Goal: Transaction & Acquisition: Subscribe to service/newsletter

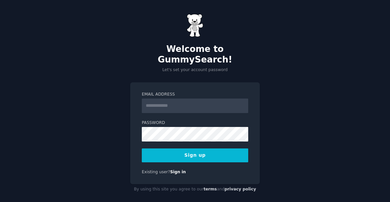
click at [203, 99] on input "Email Address" at bounding box center [195, 106] width 107 height 15
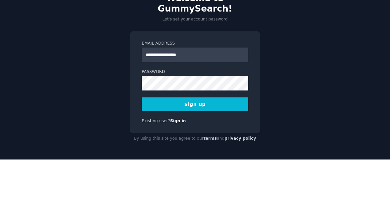
type input "**********"
click at [333, 52] on div "**********" at bounding box center [195, 106] width 390 height 212
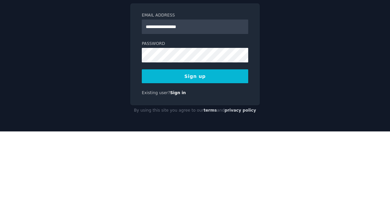
click at [229, 150] on button "Sign up" at bounding box center [195, 157] width 107 height 14
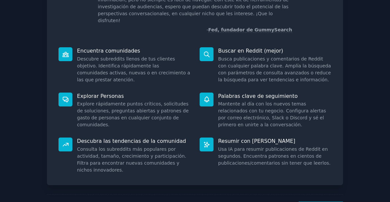
scroll to position [60, 0]
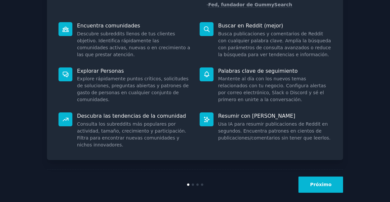
click at [327, 182] on font "Próximo" at bounding box center [321, 184] width 22 height 5
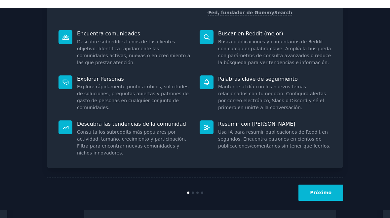
scroll to position [18, 0]
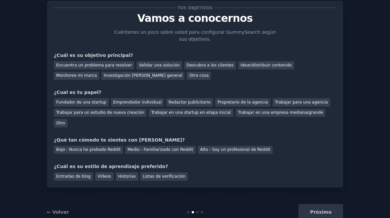
click at [206, 66] on font "Descubra a los clientes" at bounding box center [210, 65] width 47 height 5
click at [149, 101] on font "Emprendedor individual" at bounding box center [137, 102] width 48 height 5
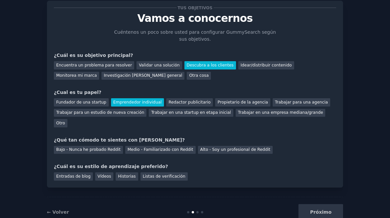
click at [110, 147] on font "Bajo - Nunca he probado Reddit" at bounding box center [88, 149] width 65 height 5
click at [128, 174] on font "Historias" at bounding box center [127, 176] width 18 height 5
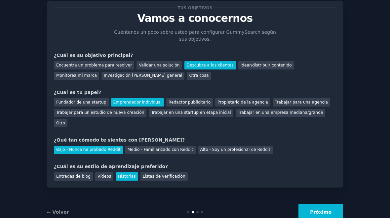
click at [332, 202] on font "Próximo" at bounding box center [321, 211] width 22 height 5
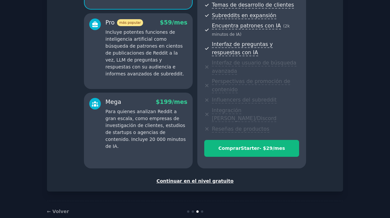
scroll to position [125, 0]
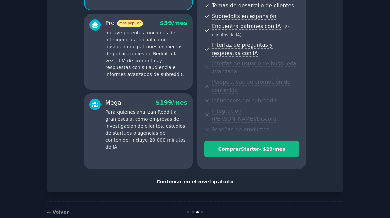
click at [217, 179] on font "Continuar en el nivel gratuito" at bounding box center [194, 181] width 77 height 5
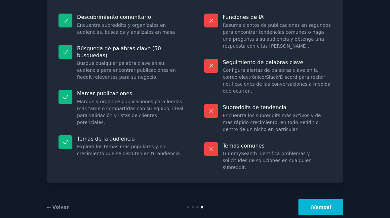
scroll to position [74, 0]
click at [331, 202] on font "¡Vamos!" at bounding box center [321, 207] width 22 height 5
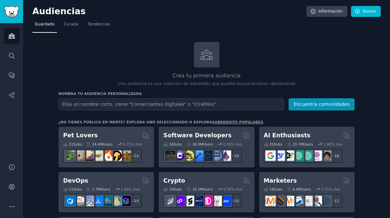
click at [102, 26] on font "Tendencias" at bounding box center [99, 24] width 22 height 5
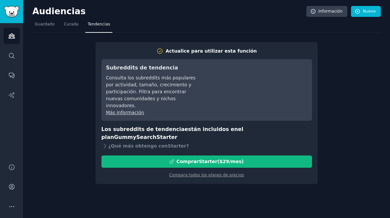
click at [42, 27] on span "Guardado" at bounding box center [45, 25] width 20 height 6
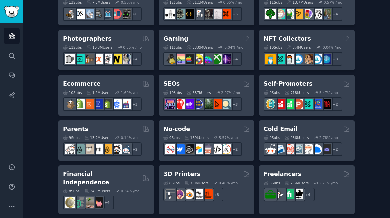
scroll to position [322, 0]
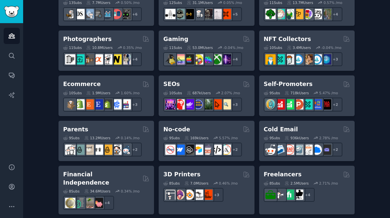
click at [225, 91] on div "2.07 % /mo" at bounding box center [230, 93] width 19 height 5
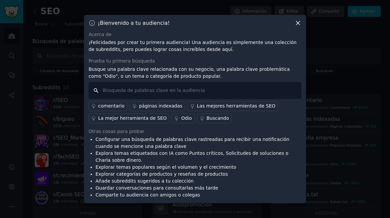
click at [121, 86] on input "text" at bounding box center [195, 90] width 213 height 17
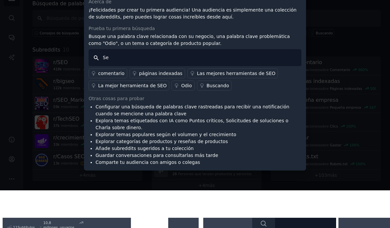
type input "S"
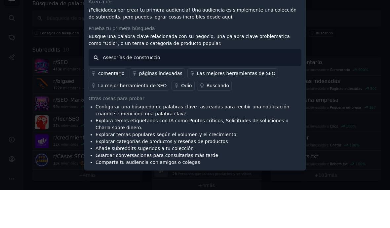
type input "Asesorías de construccion"
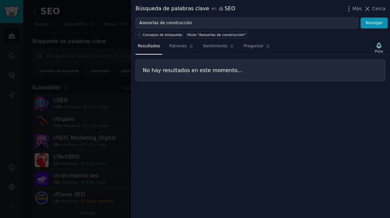
click at [107, 123] on div at bounding box center [195, 109] width 390 height 218
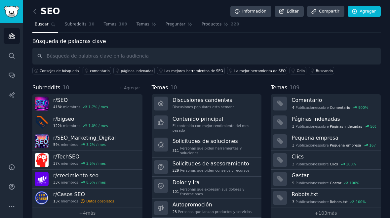
click at [233, 104] on link "Discusiones candentes Discusiones populares esta semana" at bounding box center [207, 103] width 110 height 19
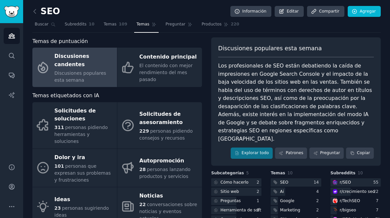
click at [173, 114] on font "Solicitudes de asesoramiento" at bounding box center [161, 118] width 43 height 15
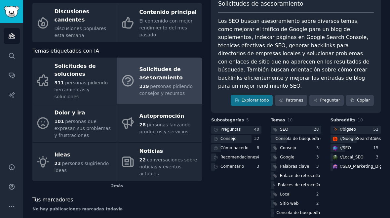
scroll to position [44, 0]
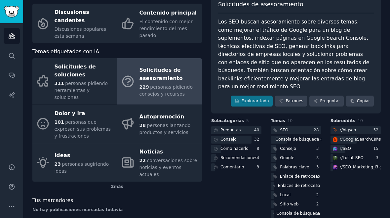
click at [173, 112] on div "Autopromoción" at bounding box center [169, 117] width 59 height 11
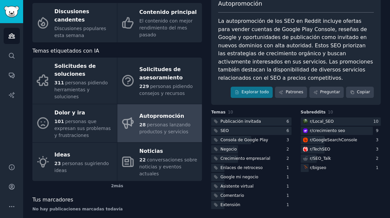
scroll to position [44, 0]
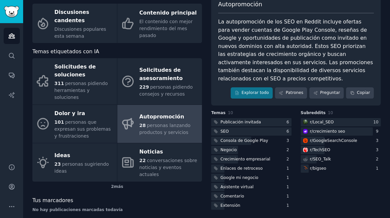
click at [256, 175] on font "Google mi negocio" at bounding box center [240, 177] width 38 height 5
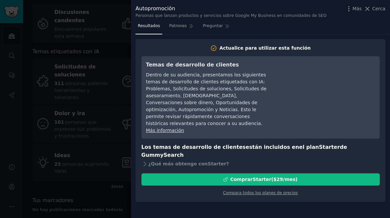
click at [34, 120] on div at bounding box center [195, 109] width 390 height 218
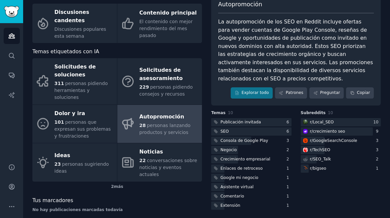
click at [49, 122] on link "Dolor y ira 101 personas que expresan sus problemas y frustraciones" at bounding box center [74, 124] width 85 height 38
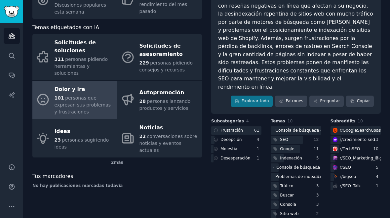
scroll to position [68, 0]
click at [85, 57] on font "personas pidiendo herramientas y soluciones" at bounding box center [82, 66] width 54 height 19
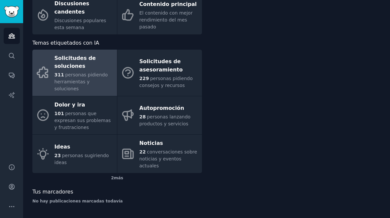
scroll to position [36, 0]
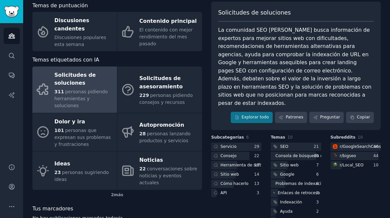
click at [97, 35] on font "Discusiones populares esta semana" at bounding box center [81, 41] width 52 height 12
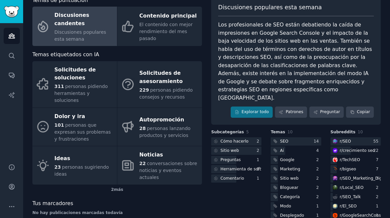
scroll to position [41, 0]
click at [17, 34] on link "Audiencias" at bounding box center [12, 36] width 16 height 16
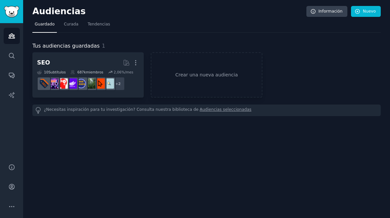
click at [19, 9] on img "Barra lateral" at bounding box center [11, 12] width 15 height 12
click at [16, 37] on link "Audiencias" at bounding box center [12, 36] width 16 height 16
click at [73, 23] on font "Curada" at bounding box center [71, 24] width 15 height 5
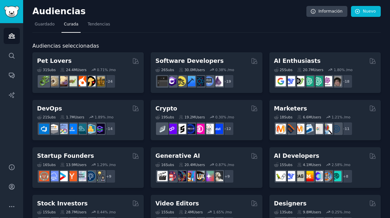
click at [98, 72] on div "31 Sub s 24.4M Users 0.71 % /mo + 24" at bounding box center [88, 76] width 102 height 23
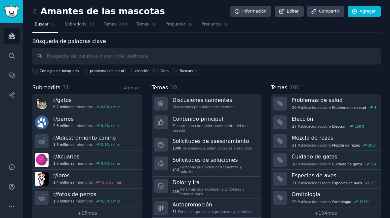
click at [48, 99] on img at bounding box center [42, 104] width 14 height 14
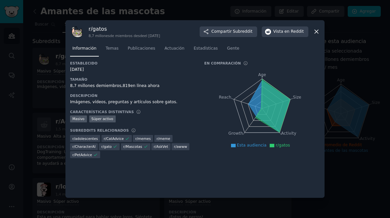
click at [203, 45] on link "Estadísticas" at bounding box center [206, 50] width 29 height 14
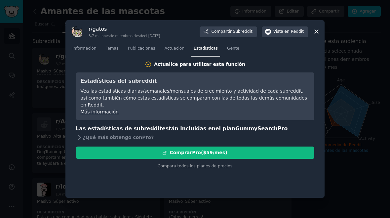
click at [173, 49] on font "Actuación" at bounding box center [175, 48] width 20 height 5
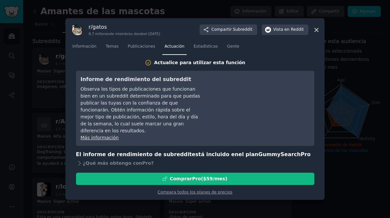
click at [143, 53] on link "Publicaciones" at bounding box center [142, 48] width 32 height 14
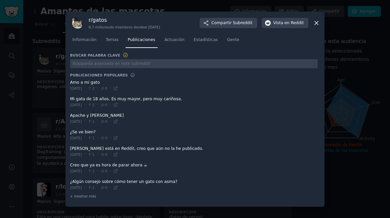
click at [86, 41] on font "Información" at bounding box center [84, 39] width 24 height 5
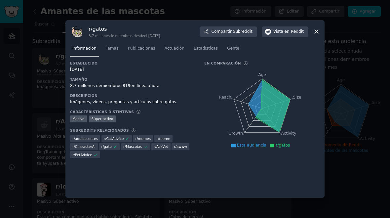
click at [134, 103] on font "Imágenes, vídeos, preguntas y artículos sobre gatos." at bounding box center [124, 102] width 108 height 5
click at [75, 135] on div "r/ adolescentes" at bounding box center [85, 138] width 30 height 7
click at [231, 166] on div "Establecido [DATE] Tamaño 8,7 millones de miembros, 819 en línea ahora Descripc…" at bounding box center [195, 127] width 250 height 132
